Goal: Information Seeking & Learning: Learn about a topic

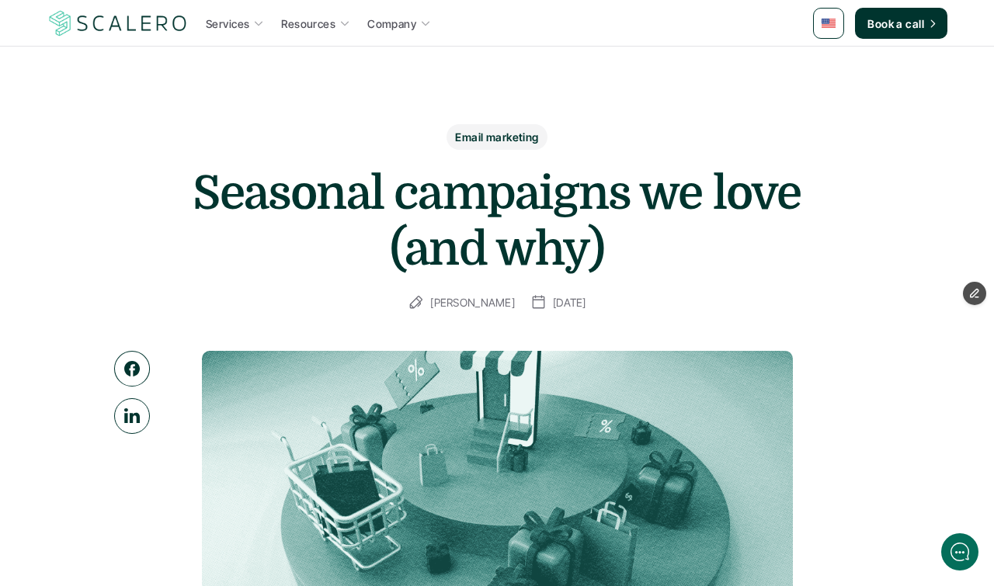
click at [137, 363] on icon at bounding box center [132, 369] width 16 height 16
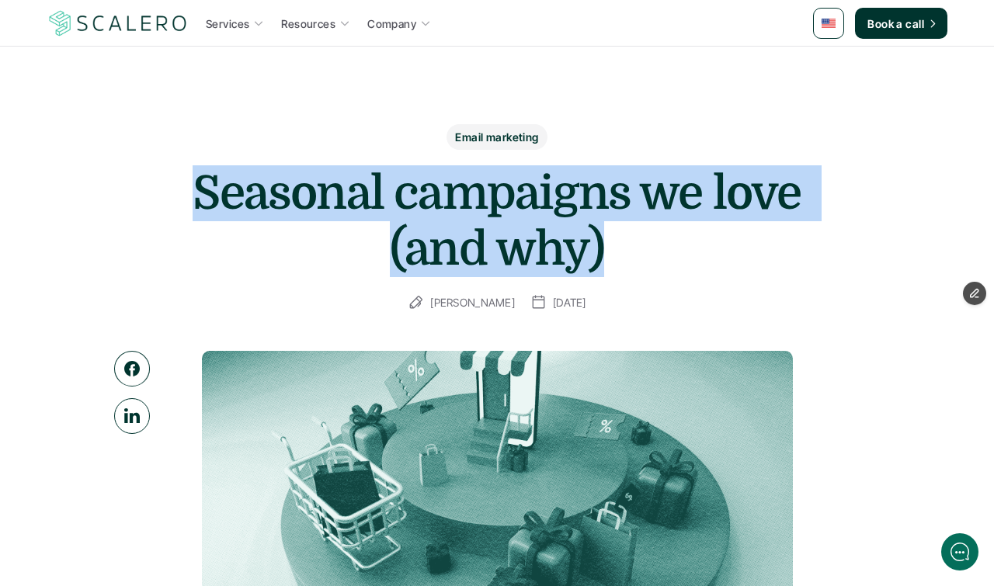
drag, startPoint x: 621, startPoint y: 251, endPoint x: 186, endPoint y: 176, distance: 442.0
click at [186, 176] on div "Email marketing Seasonal campaigns we love (and why) Joey Lee October 13, 2025" at bounding box center [497, 218] width 901 height 188
copy h1 "Seasonal campaigns we love (and why)"
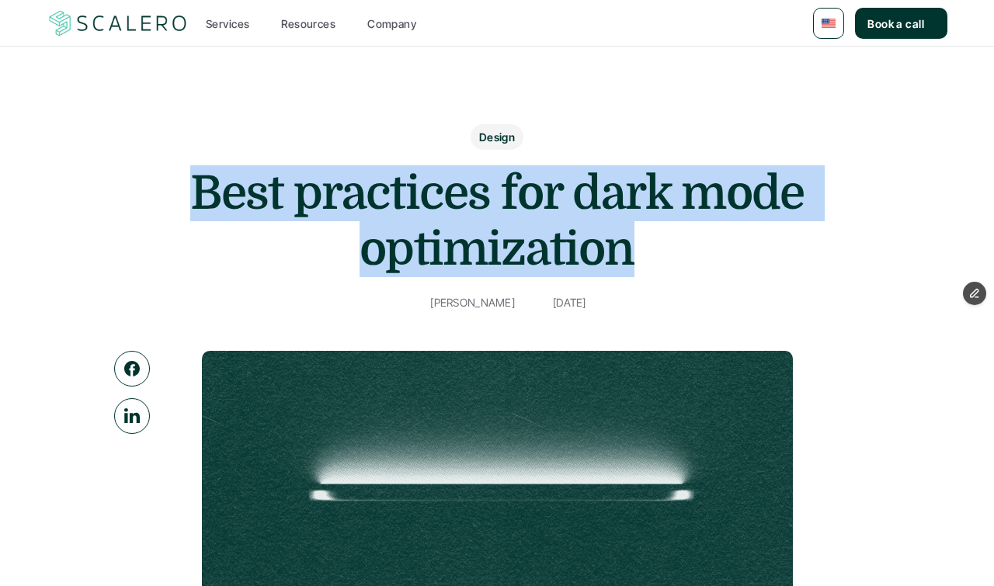
drag, startPoint x: 0, startPoint y: 0, endPoint x: 190, endPoint y: 170, distance: 255.2
click at [196, 170] on h1 "Best practices for dark mode optimization" at bounding box center [496, 221] width 621 height 112
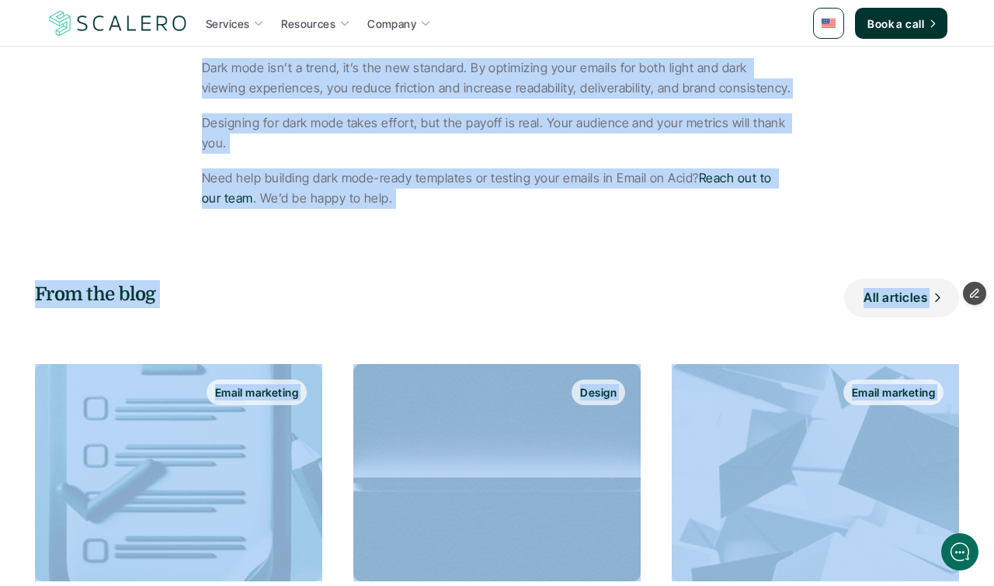
scroll to position [2999, 0]
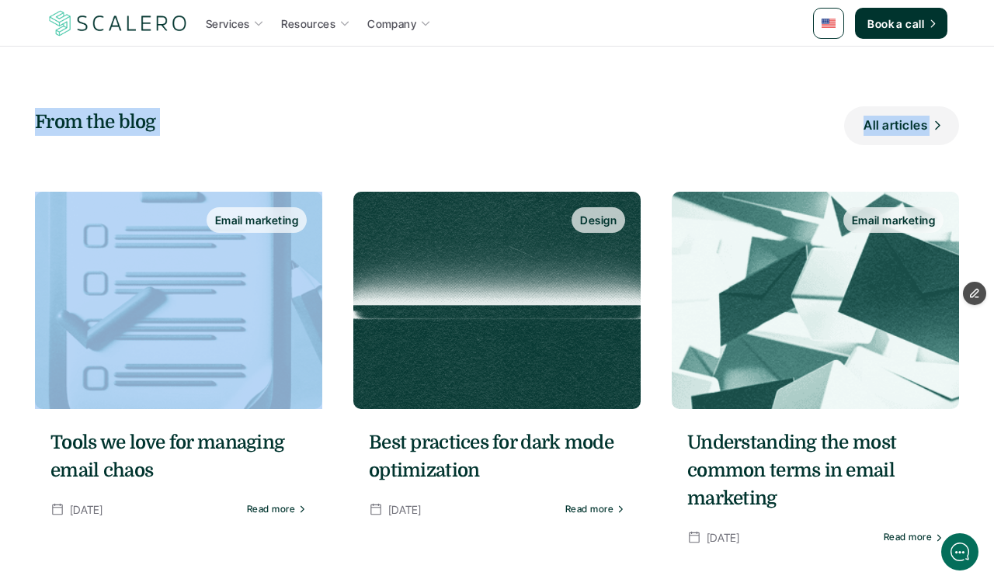
drag, startPoint x: 200, startPoint y: 111, endPoint x: 645, endPoint y: 57, distance: 449.1
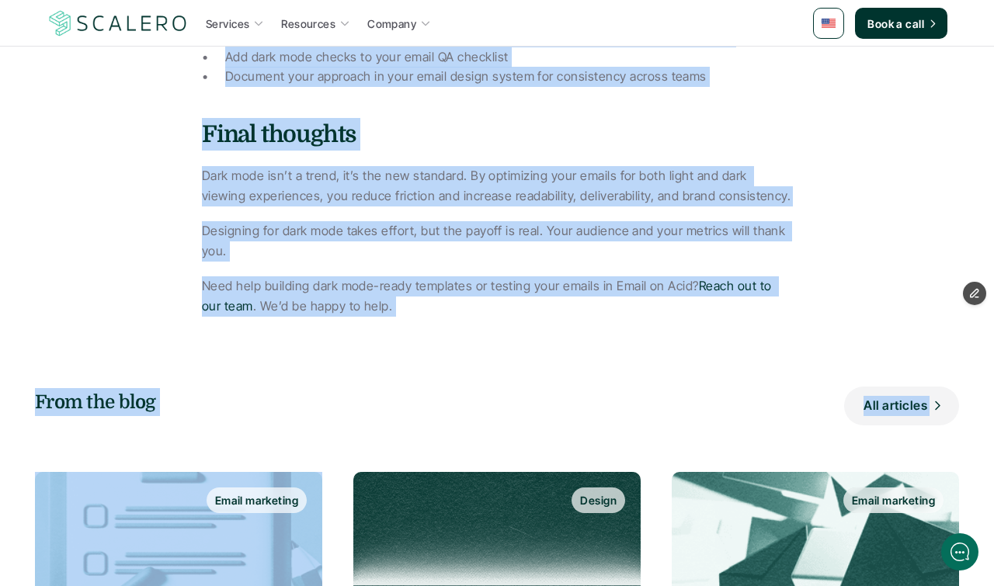
scroll to position [2671, 0]
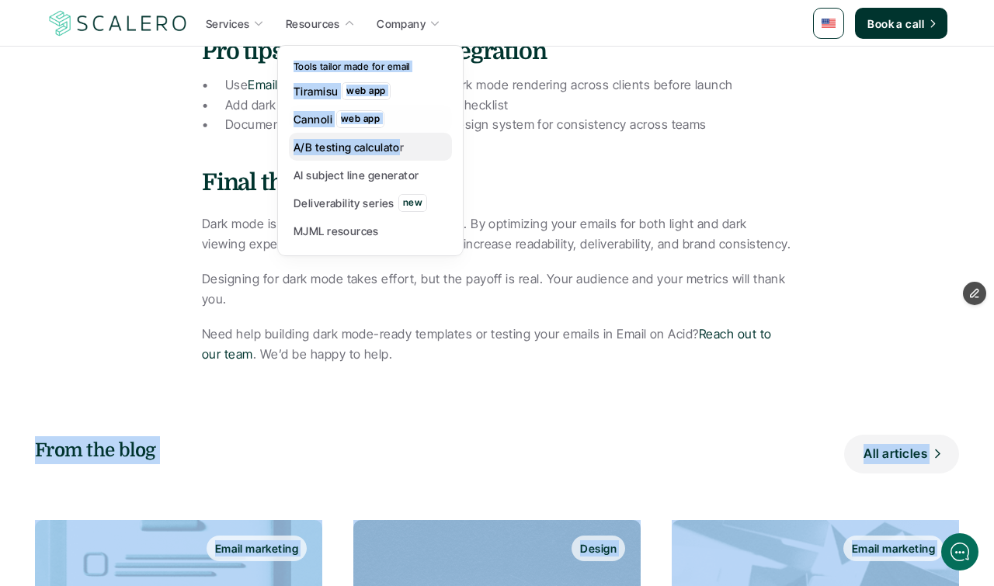
drag, startPoint x: 380, startPoint y: 301, endPoint x: 390, endPoint y: 130, distance: 171.2
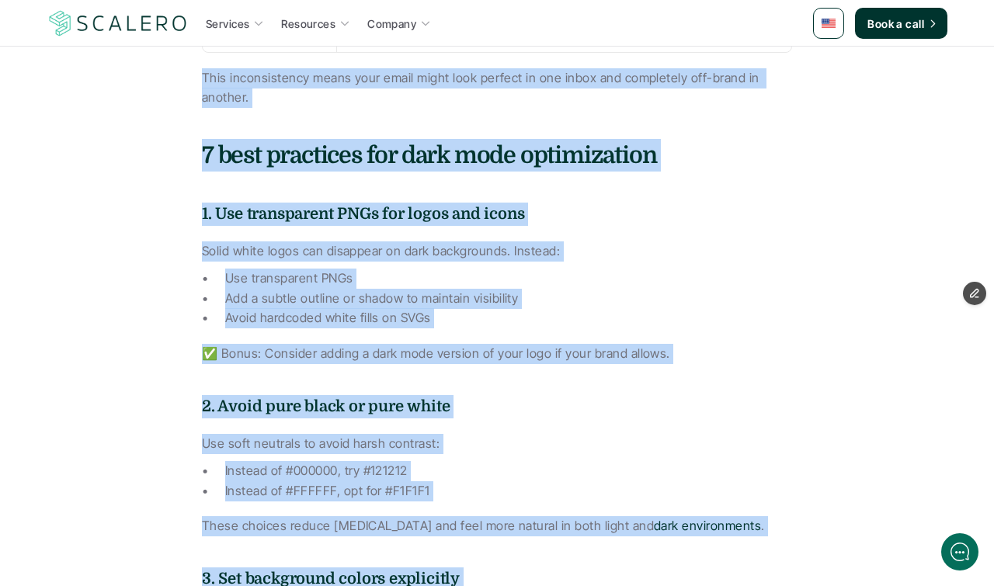
scroll to position [1278, 0]
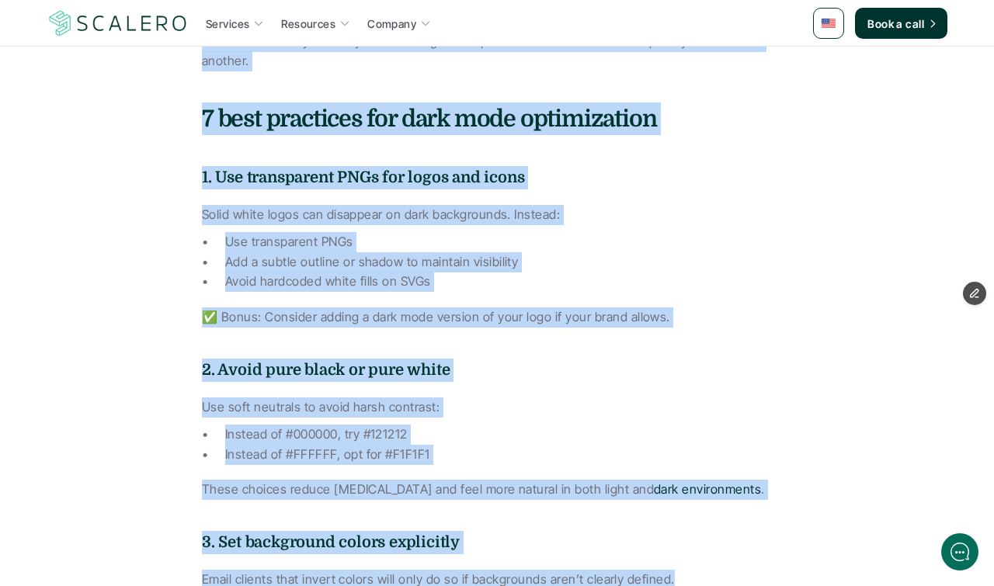
drag, startPoint x: 204, startPoint y: 177, endPoint x: 753, endPoint y: 546, distance: 660.9
click at [753, 546] on div "Dark mode is more than a UI trend. It’s an inbox reality. As more users prefer …" at bounding box center [497, 561] width 590 height 2391
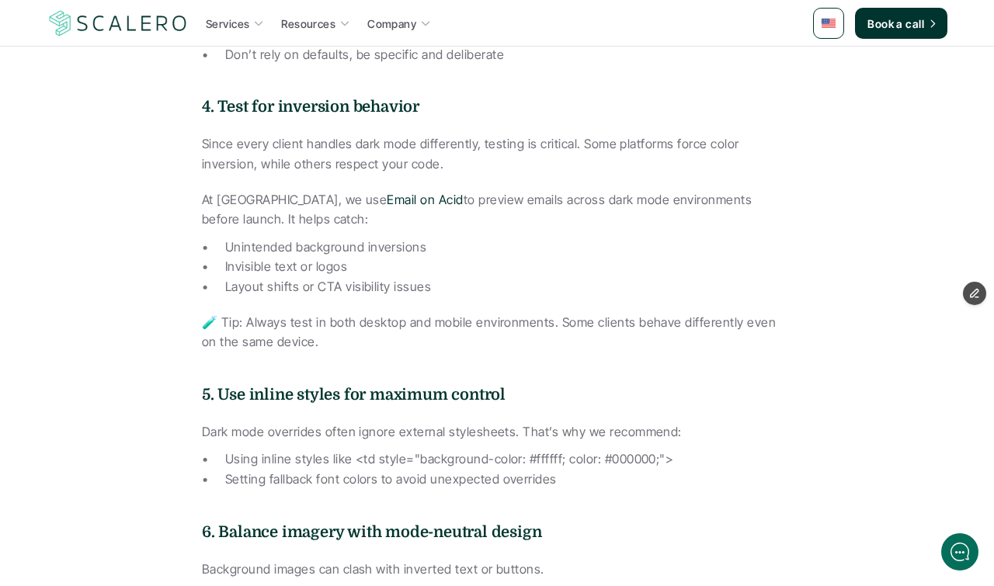
scroll to position [1873, 0]
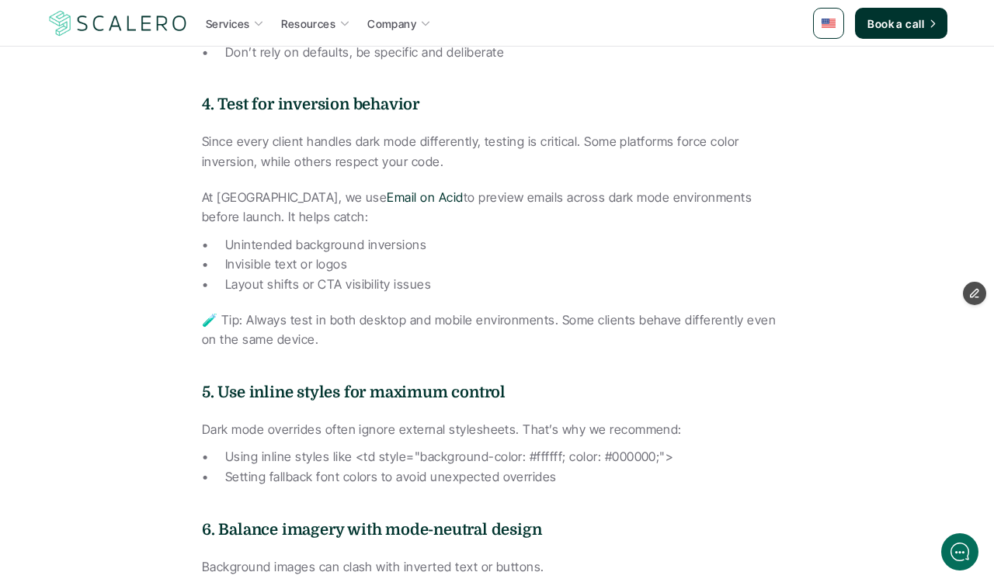
click at [356, 311] on p "🧪 Tip: Always test in both desktop and mobile environments. Some clients behave…" at bounding box center [497, 331] width 590 height 40
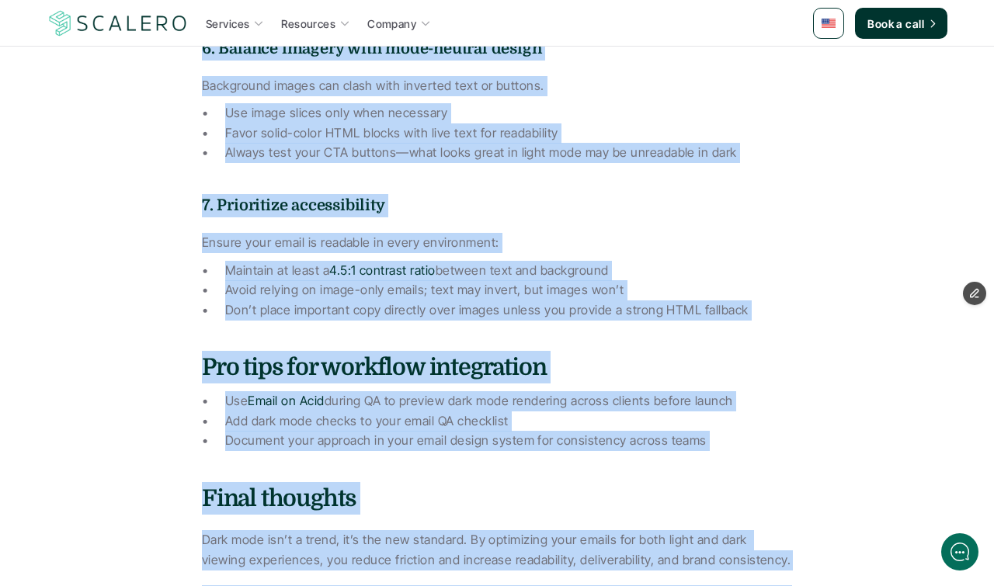
scroll to position [2367, 0]
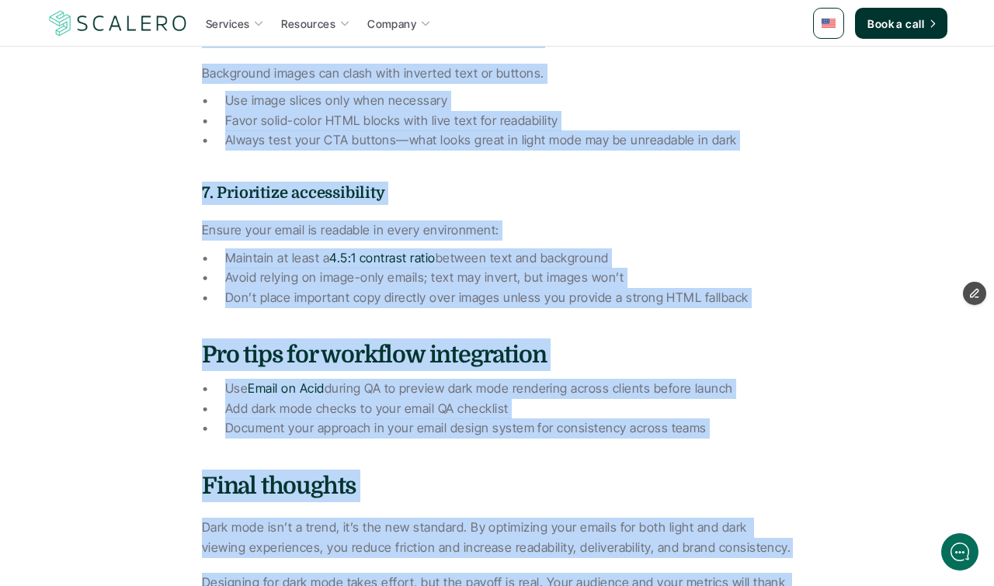
drag, startPoint x: 203, startPoint y: 201, endPoint x: 735, endPoint y: 568, distance: 646.7
copy div "Dark mode is more than a UI trend. It’s an inbox reality. As more users prefer …"
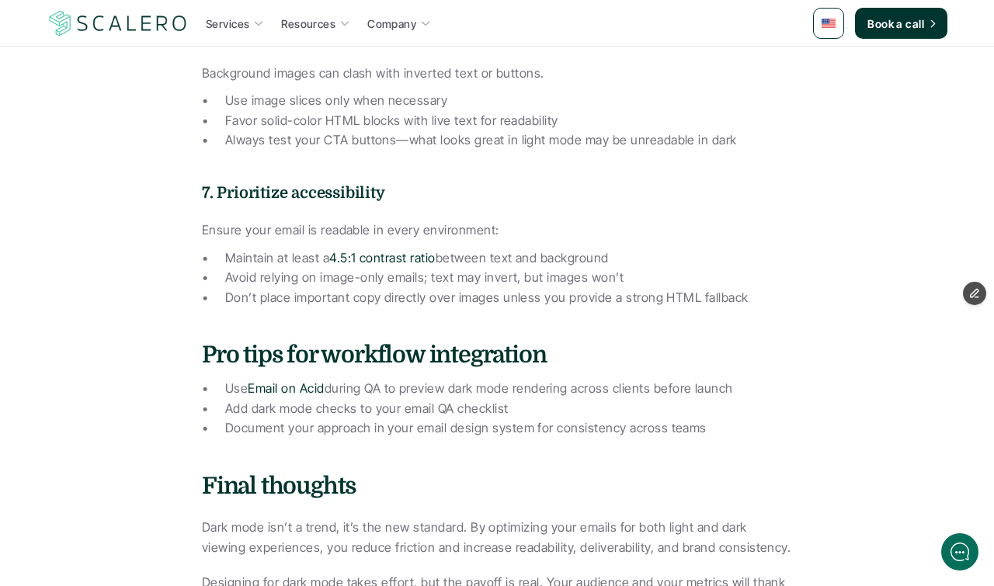
click at [725, 9] on div "Services Resources Company Book a call" at bounding box center [497, 23] width 901 height 31
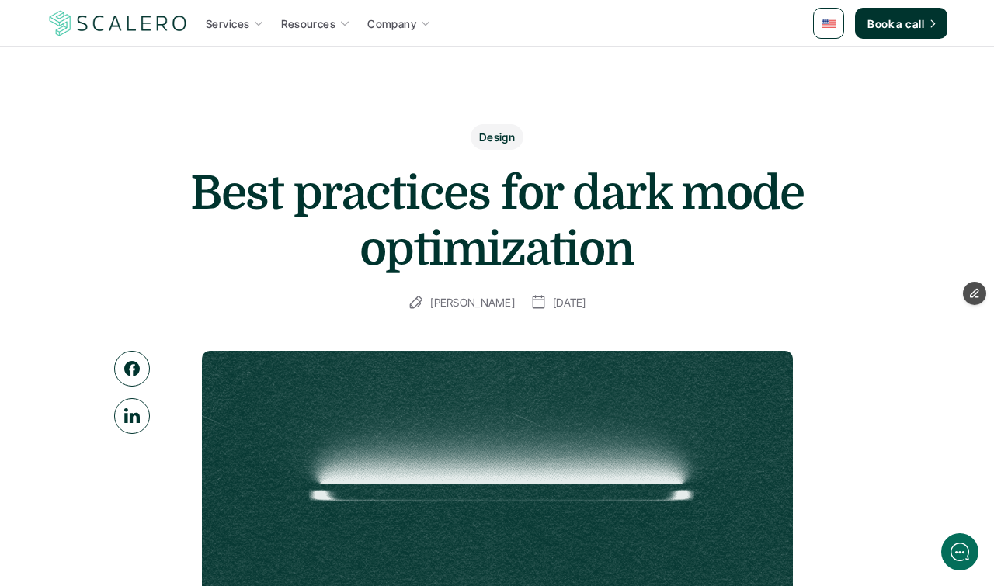
scroll to position [0, 0]
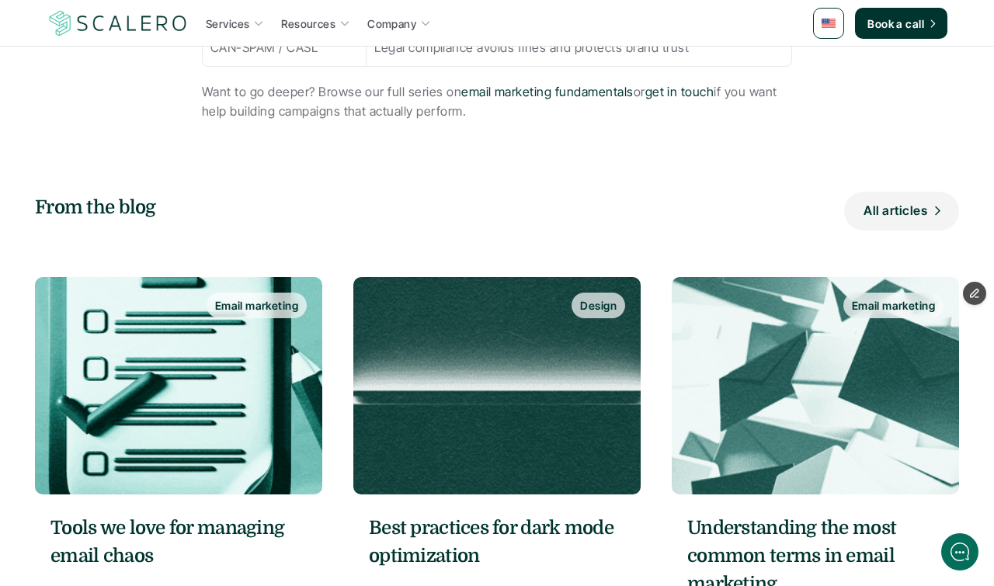
scroll to position [2514, 0]
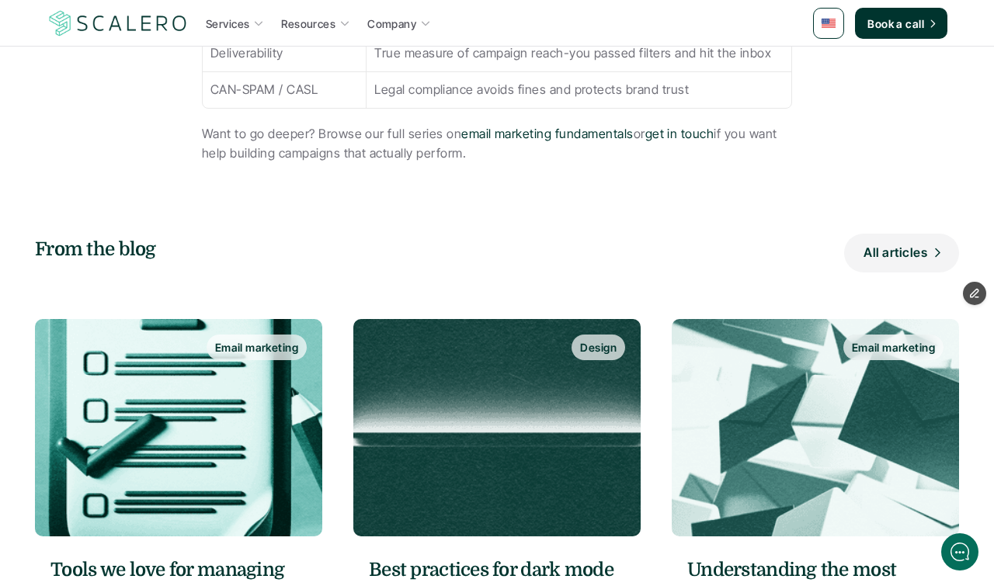
drag, startPoint x: 194, startPoint y: 98, endPoint x: 740, endPoint y: 131, distance: 547.0
copy article "Understanding the most common terms in email marketing Joey Lee October 13, 202…"
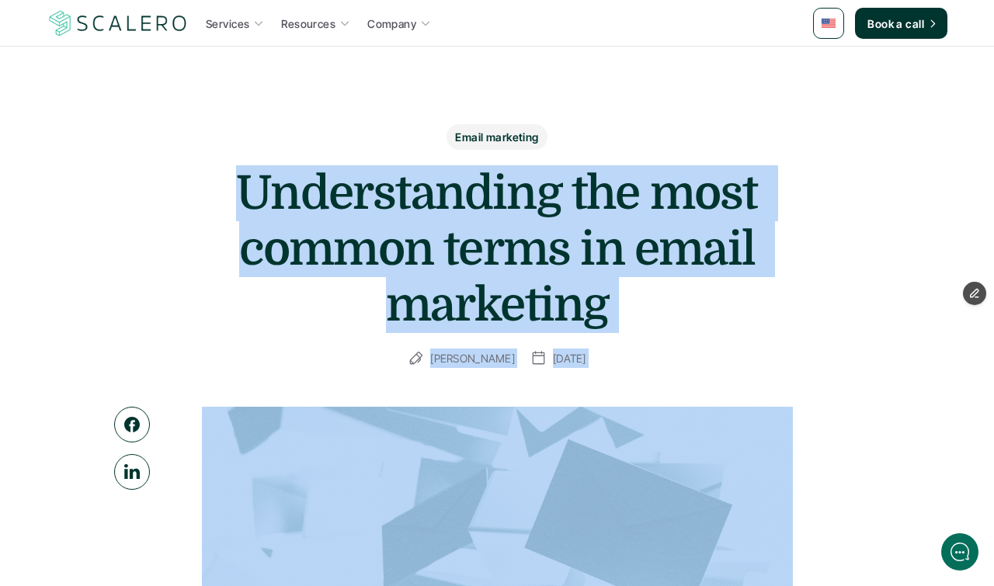
scroll to position [0, 0]
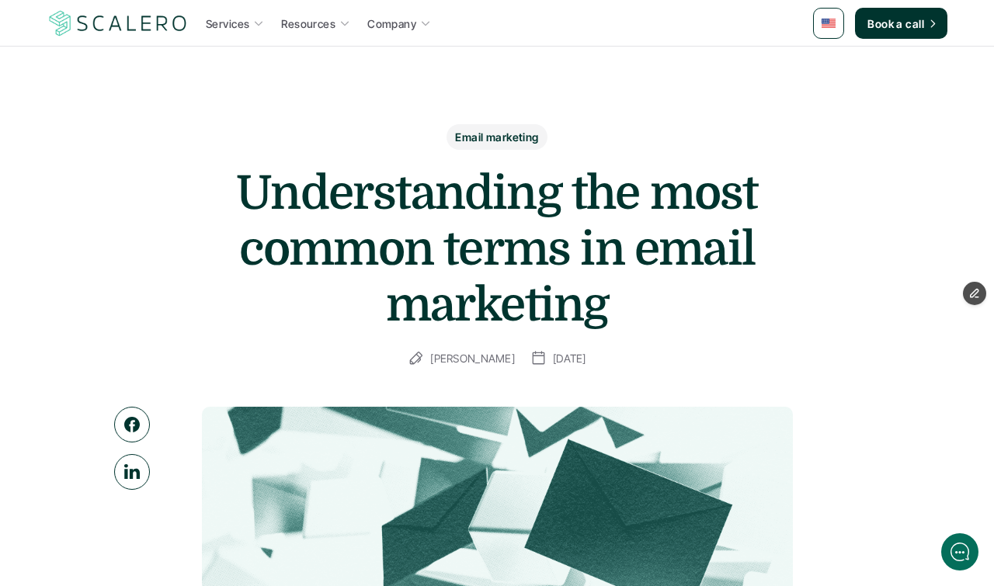
click at [624, 309] on h1 "Understanding the most common terms in email marketing" at bounding box center [496, 249] width 621 height 168
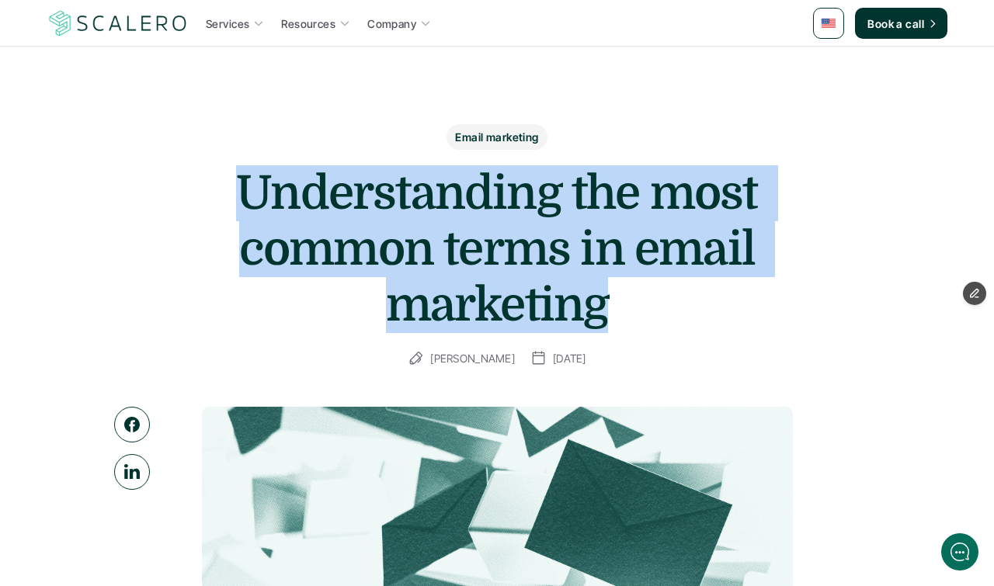
drag, startPoint x: 619, startPoint y: 301, endPoint x: 228, endPoint y: 186, distance: 408.0
click at [228, 186] on h1 "Understanding the most common terms in email marketing" at bounding box center [496, 249] width 621 height 168
copy h1 "Understanding the most common terms in email marketing"
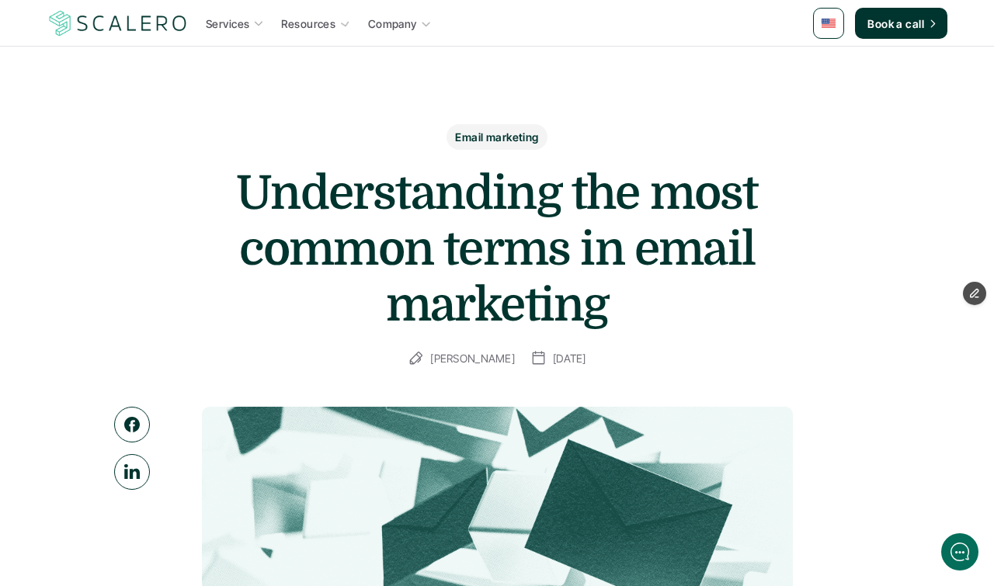
click at [746, 37] on div "Services Resources Company Book a call" at bounding box center [497, 23] width 901 height 31
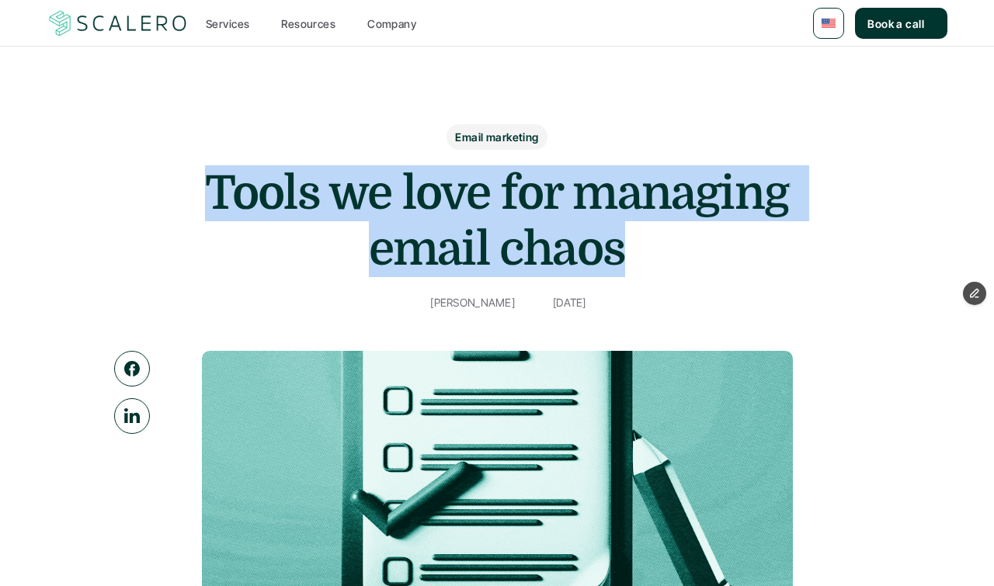
click at [648, 261] on h1 "Tools we love for managing email chaos" at bounding box center [496, 221] width 621 height 112
click at [207, 168] on h1 "Tools we love for managing email chaos" at bounding box center [496, 221] width 621 height 112
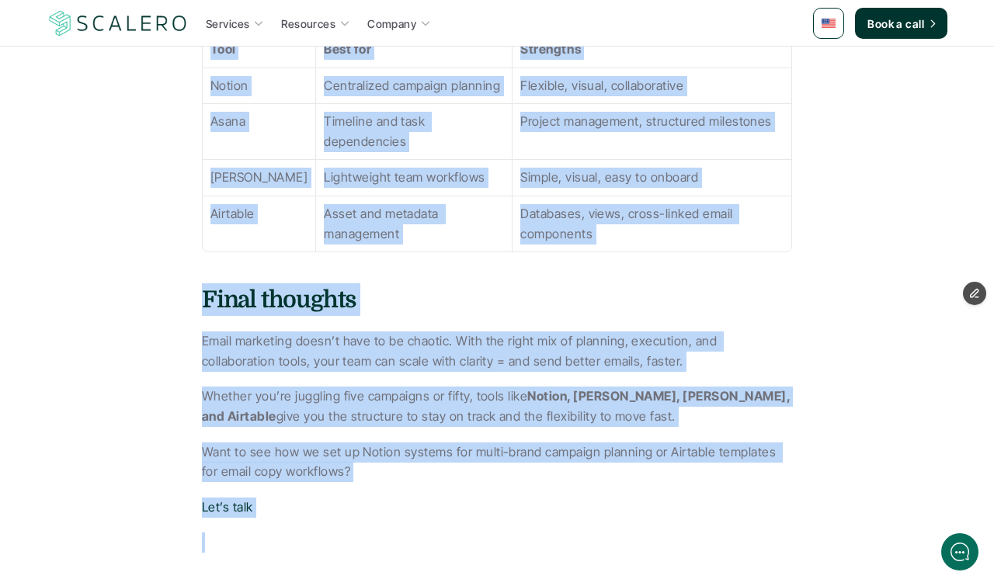
scroll to position [2719, 0]
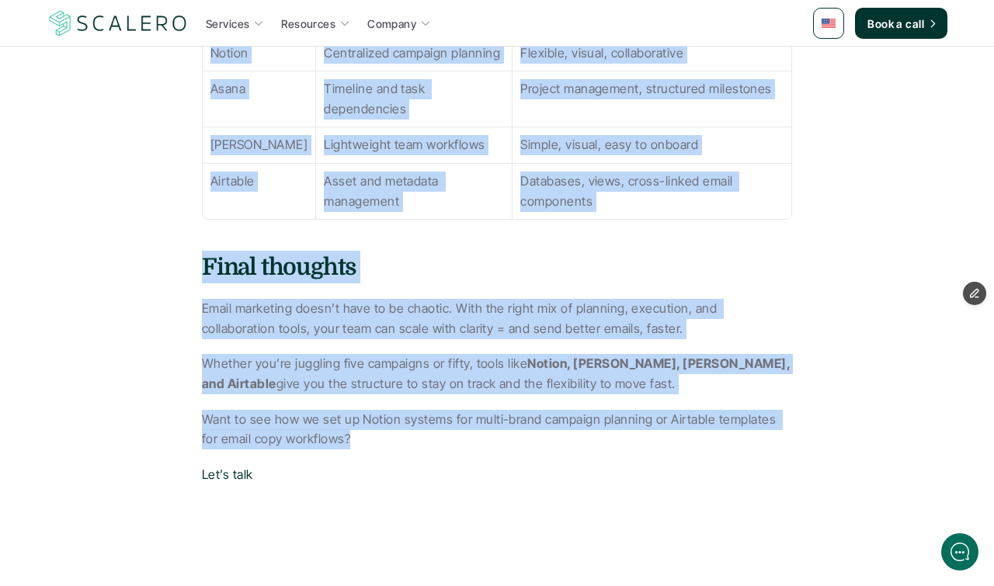
drag, startPoint x: 199, startPoint y: 178, endPoint x: 694, endPoint y: 398, distance: 542.1
copy article "Tools we love for managing email chaos Joey Lee October 13, 2025 Managing email…"
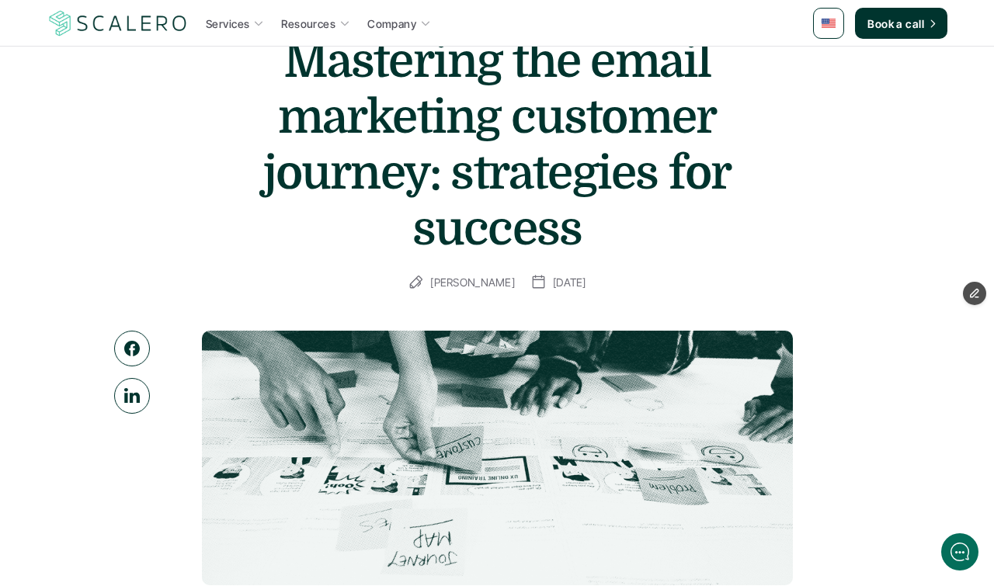
scroll to position [168, 0]
